Goal: Transaction & Acquisition: Purchase product/service

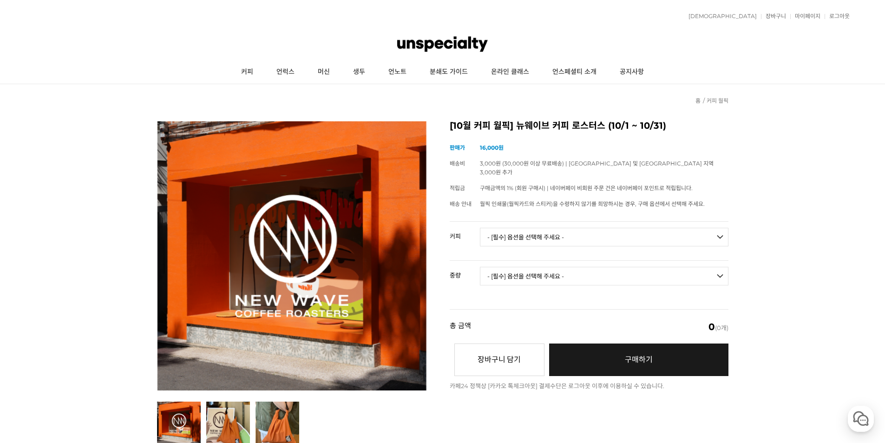
click at [577, 229] on select "- [필수] 옵션을 선택해 주세요 - ------------------- 언스페셜티 분쇄도 가이드 종이 받기 (주문 1건당 최대 1개 제공) …" at bounding box center [604, 237] width 249 height 19
drag, startPoint x: 884, startPoint y: 197, endPoint x: 851, endPoint y: 184, distance: 35.6
click at [246, 72] on link "커피" at bounding box center [247, 71] width 35 height 23
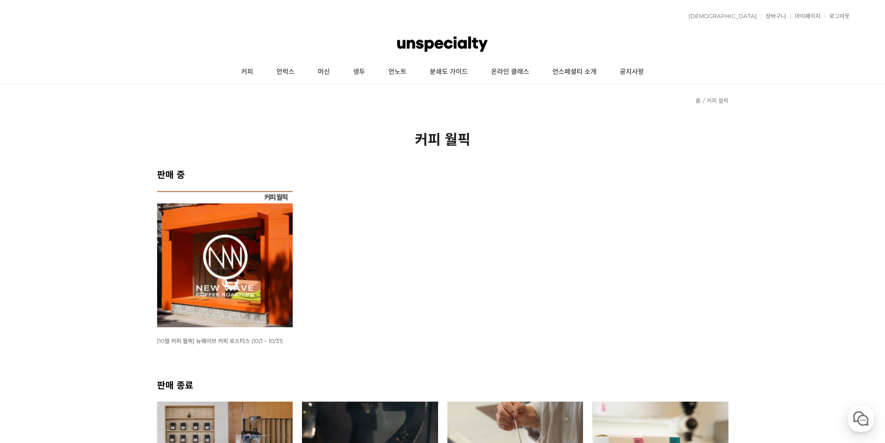
click at [219, 267] on img at bounding box center [225, 259] width 136 height 136
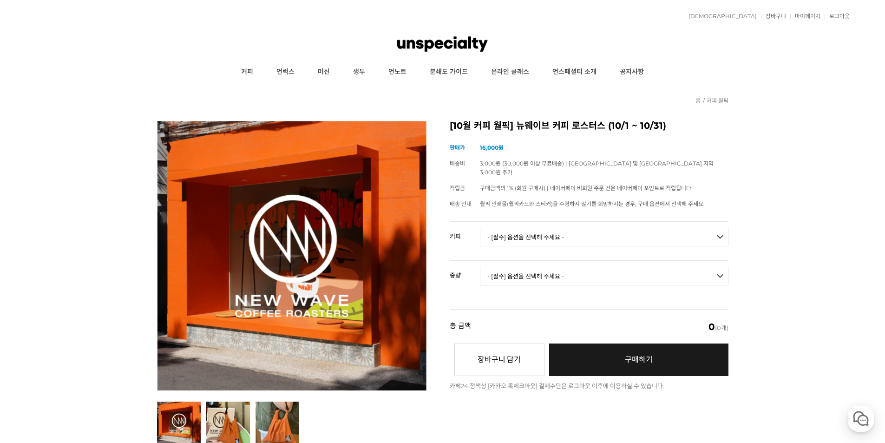
click at [526, 229] on select "- [필수] 옵션을 선택해 주세요 - ------------------- 언스페셜티 분쇄도 가이드 종이 받기 (주문 1건당 최대 1개 제공) …" at bounding box center [604, 237] width 249 height 19
select select "[10.8 오픈] #28 코스타리카 산타 테레사 2000 게이샤 화이트 허니"
click at [480, 228] on select "- [필수] 옵션을 선택해 주세요 - ------------------- 언스페셜티 분쇄도 가이드 종이 받기 (주문 1건당 최대 1개 제공) …" at bounding box center [604, 237] width 249 height 19
click at [574, 267] on select "- [필수] 옵션을 선택해 주세요 - ------------------- 100g" at bounding box center [604, 276] width 249 height 19
select select "100g"
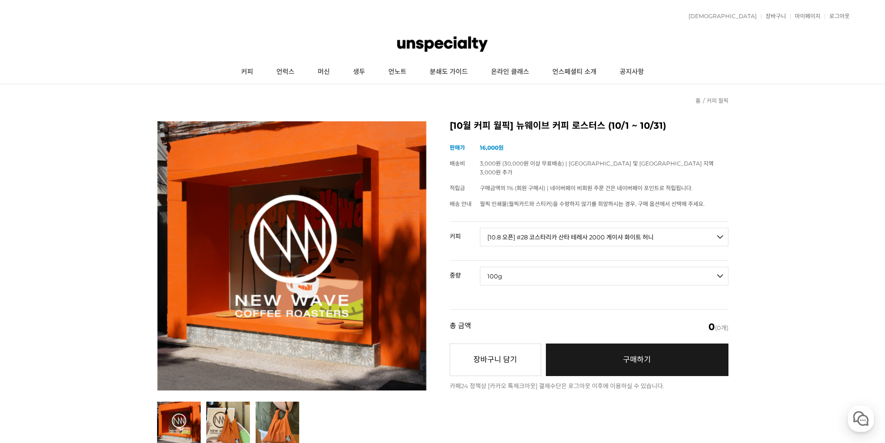
click at [480, 267] on select "- [필수] 옵션을 선택해 주세요 - ------------------- 100g" at bounding box center [604, 276] width 249 height 19
select select "*"
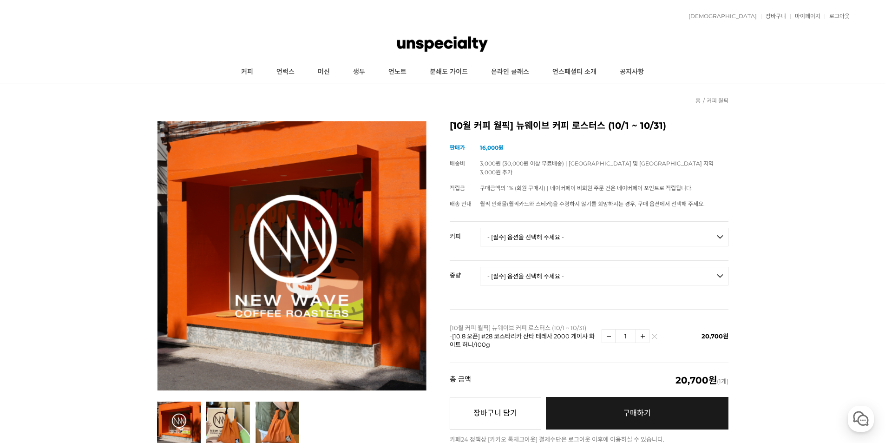
click at [560, 228] on select "- [필수] 옵션을 선택해 주세요 - ------------------- 언스페셜티 분쇄도 가이드 종이 받기 (주문 1건당 최대 1개 제공) …" at bounding box center [604, 237] width 249 height 19
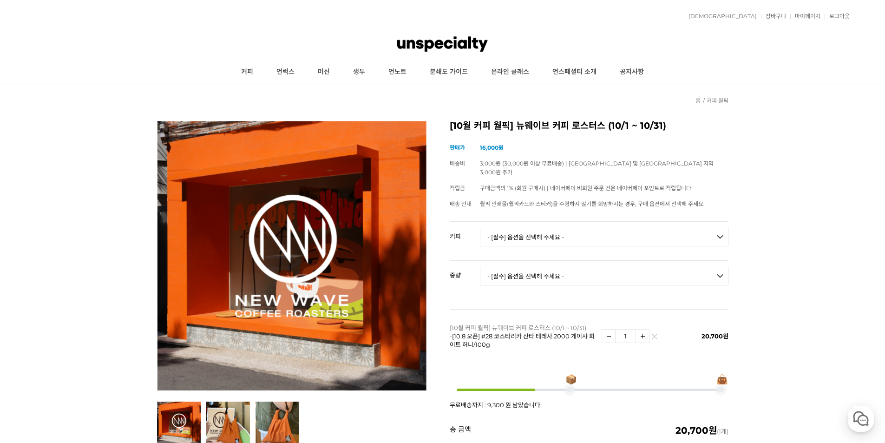
select select "[10.8 오픈] #29 파나마 아시엔다 라 에스메랄다 엘 벨로 파카마라 내추럴"
click at [480, 228] on select "- [필수] 옵션을 선택해 주세요 - ------------------- 언스페셜티 분쇄도 가이드 종이 받기 (주문 1건당 최대 1개 제공) …" at bounding box center [604, 237] width 249 height 19
click at [589, 267] on select "- [필수] 옵션을 선택해 주세요 - ------------------- 100g" at bounding box center [604, 276] width 249 height 19
select select "100g"
click at [480, 267] on select "- [필수] 옵션을 선택해 주세요 - ------------------- 100g" at bounding box center [604, 276] width 249 height 19
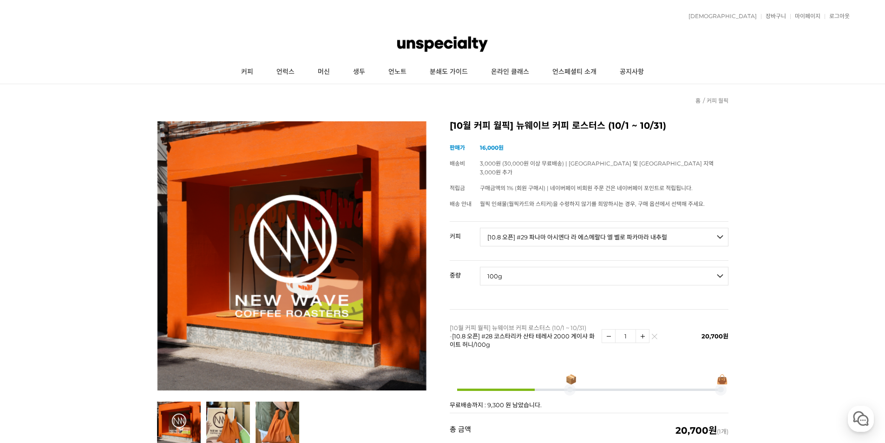
select select "*"
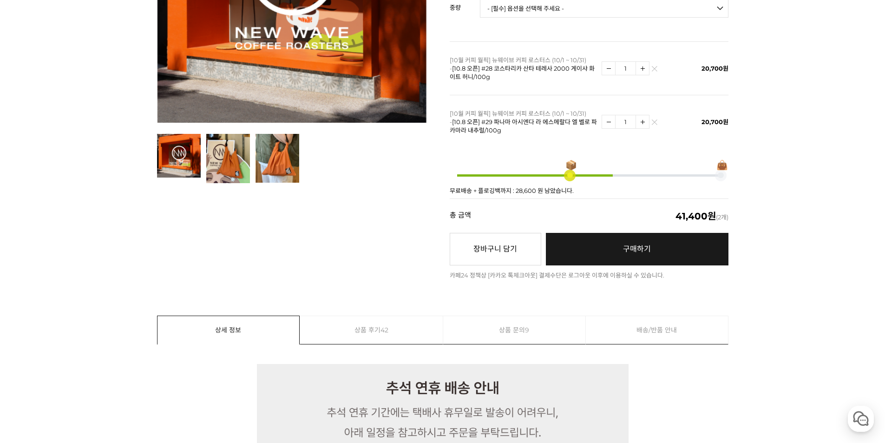
scroll to position [325, 0]
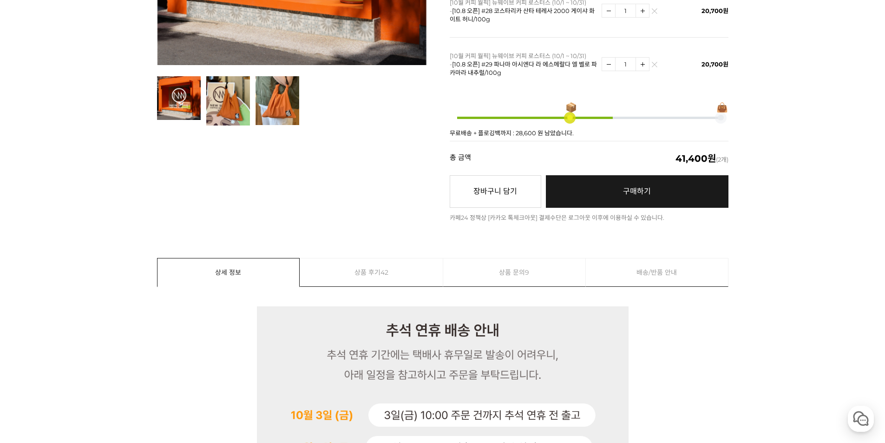
click at [654, 181] on link "구매하기 예약주문 REGULAR DELIVERY" at bounding box center [637, 191] width 183 height 33
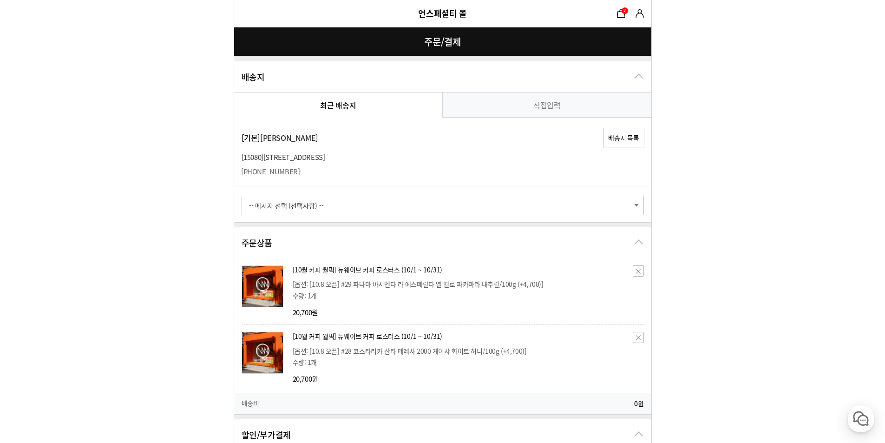
click at [320, 205] on select "-- 메시지 선택 (선택사항) -- 배송 전에 미리 연락바랍니다. 부재 시 경비실에 맡겨주세요. 부재 시 문 앞에 놓아주세요. 빠른 배송 부탁…" at bounding box center [443, 206] width 402 height 20
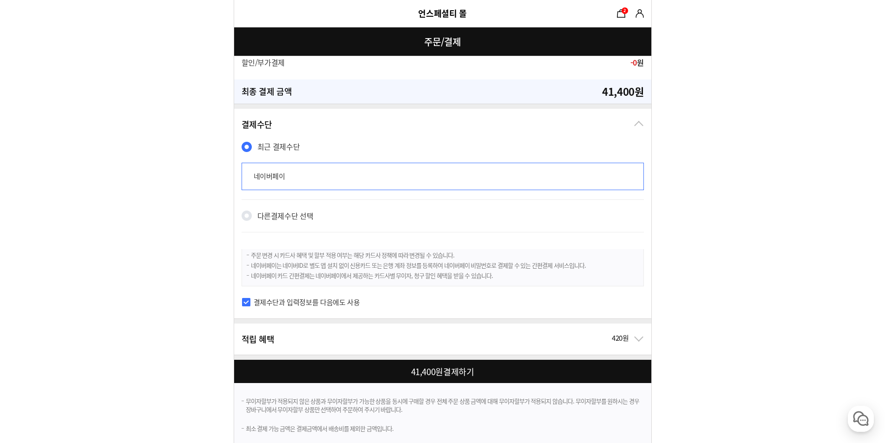
scroll to position [574, 0]
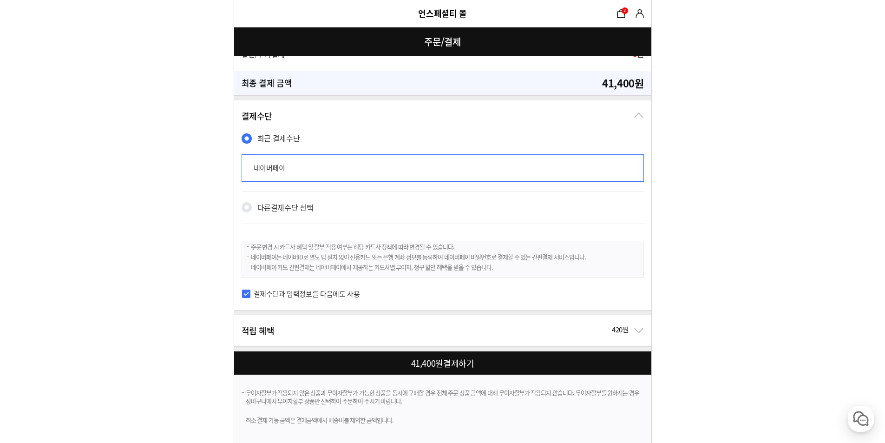
click at [473, 360] on div at bounding box center [444, 362] width 421 height 23
checkbox input "true"
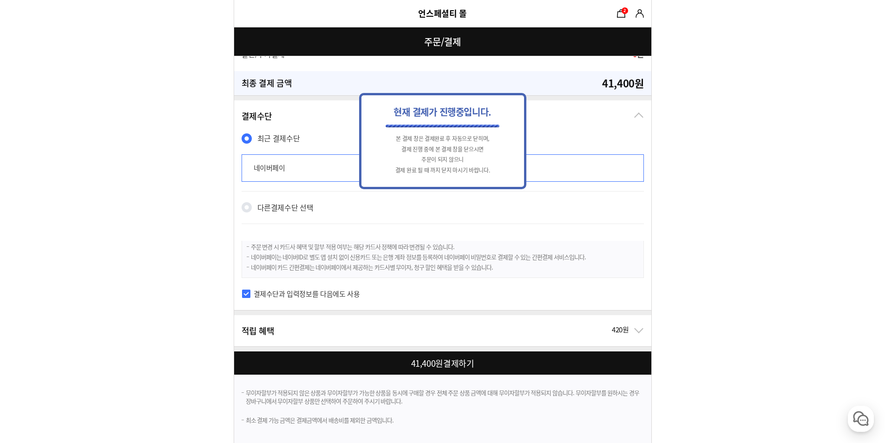
scroll to position [0, 0]
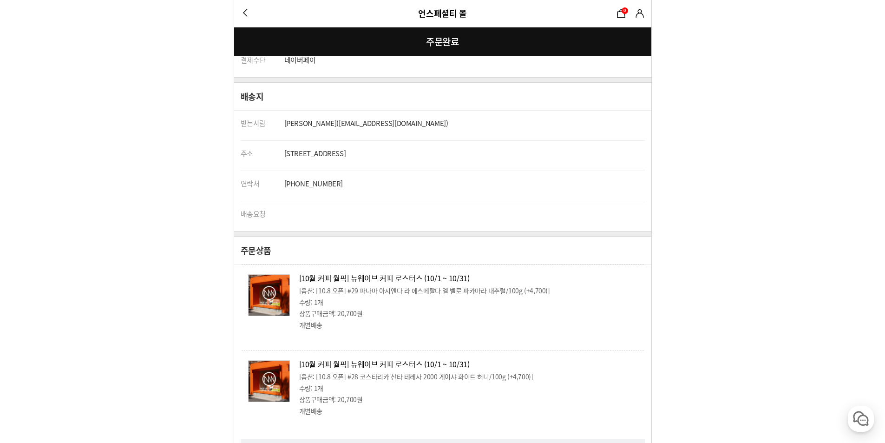
scroll to position [186, 0]
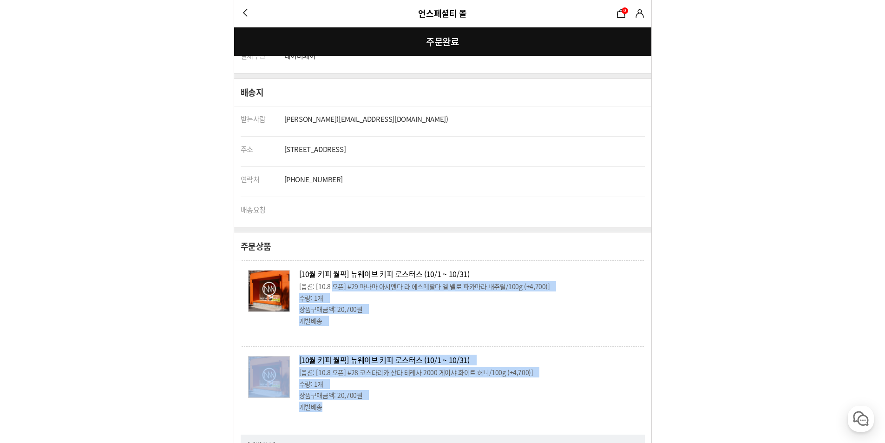
drag, startPoint x: 337, startPoint y: 283, endPoint x: 613, endPoint y: 410, distance: 303.4
click at [610, 410] on div "[10월 커피 월픽] 뉴웨이브 커피 로스터스 (10/1 ~ 10/31) 무이자할부 상품 내 사용 [옵션: [10.8 오픈] #29 파나마 아시…" at bounding box center [442, 342] width 417 height 165
click at [631, 408] on li "개별배송 (해외배송가능)" at bounding box center [468, 407] width 338 height 10
drag, startPoint x: 634, startPoint y: 403, endPoint x: 611, endPoint y: 371, distance: 39.3
click at [633, 402] on li "개별배송 (해외배송가능)" at bounding box center [468, 407] width 338 height 10
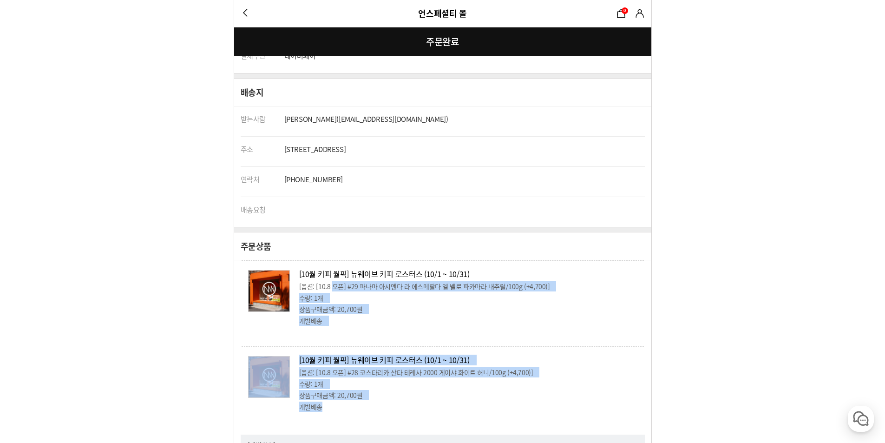
click at [595, 338] on div "[10월 커피 월픽] 뉴웨이브 커피 로스터스 (10/1 ~ 10/31) 무이자할부 상품 내 사용 [옵션: [10.8 오픈] #29 파나마 아시…" at bounding box center [443, 299] width 402 height 79
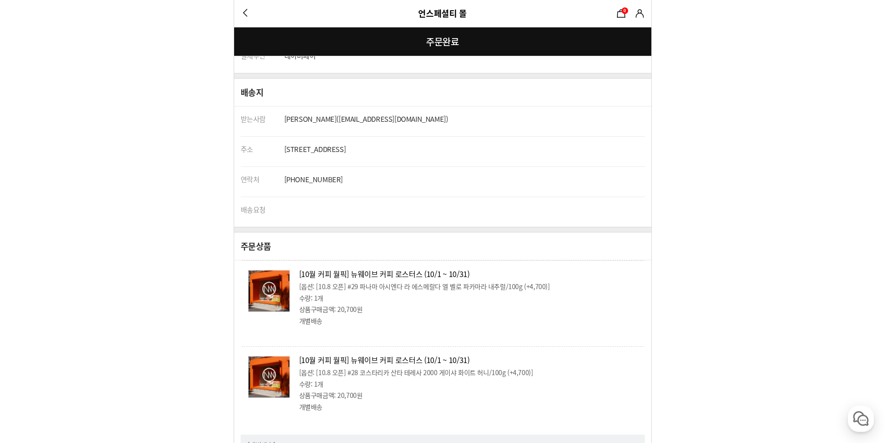
drag, startPoint x: 437, startPoint y: 429, endPoint x: 439, endPoint y: 410, distance: 18.7
click at [437, 423] on div "[10월 커피 월픽] 뉴웨이브 커피 로스터스 (10/1 ~ 10/31) 무이자할부 상품 내 사용 [옵션: [10.8 오픈] #29 파나마 아시…" at bounding box center [442, 357] width 417 height 195
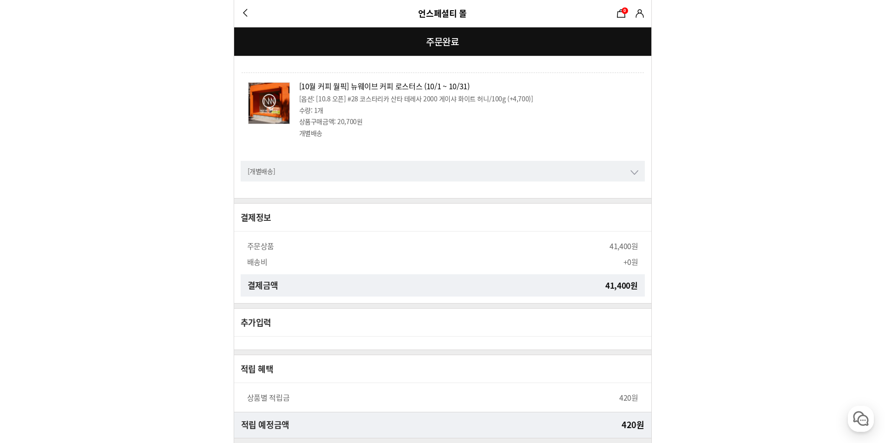
scroll to position [495, 0]
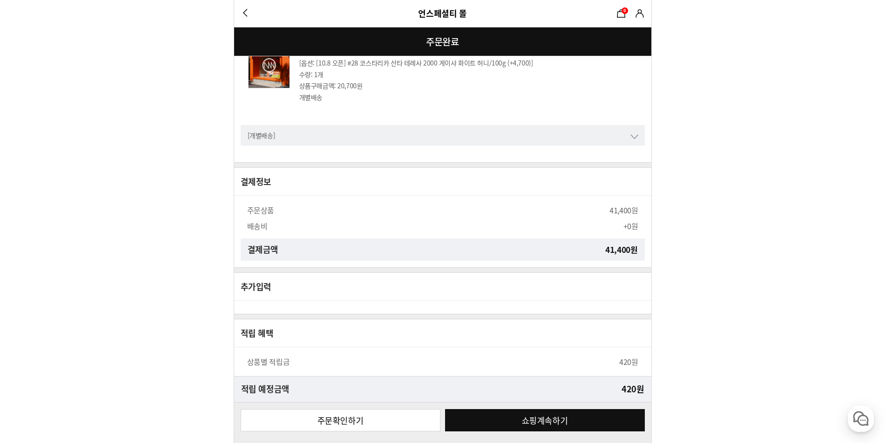
click at [561, 413] on link "쇼핑계속하기" at bounding box center [545, 420] width 200 height 22
